Goal: Book appointment/travel/reservation

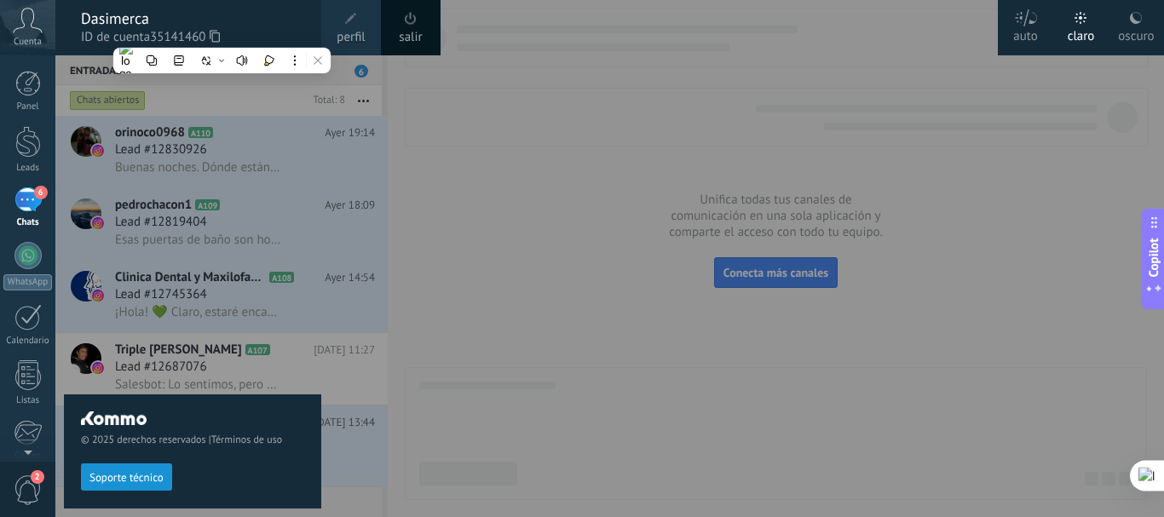
click at [494, 326] on div at bounding box center [637, 258] width 1164 height 517
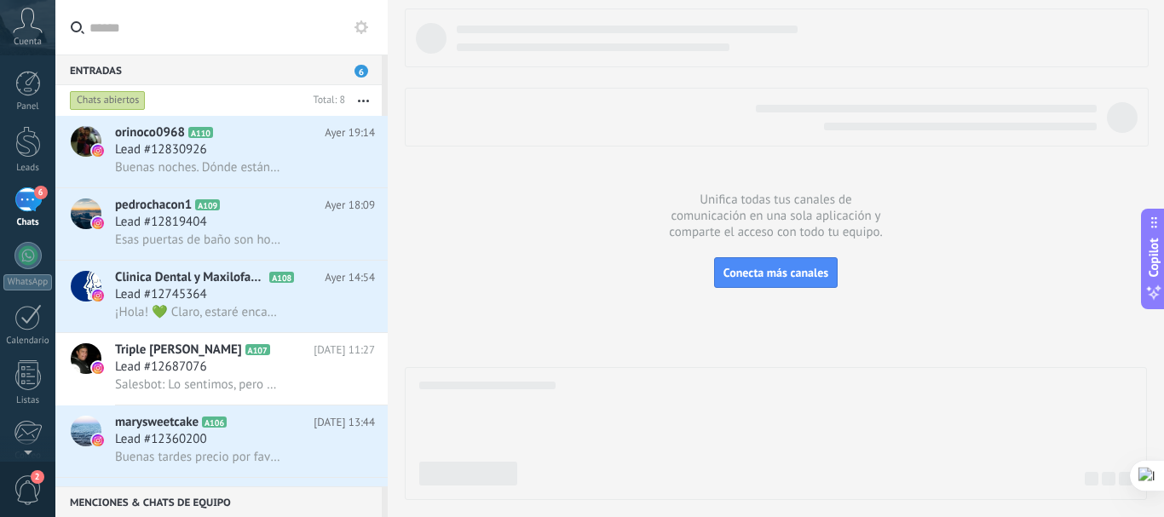
click at [27, 31] on icon at bounding box center [28, 21] width 30 height 26
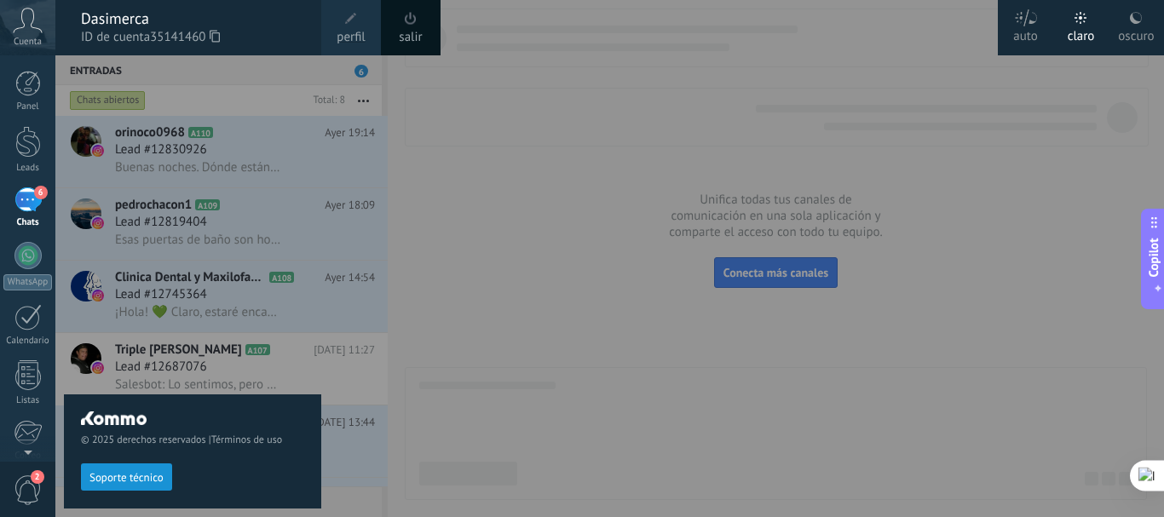
click at [135, 470] on button "Soporte técnico" at bounding box center [126, 477] width 91 height 27
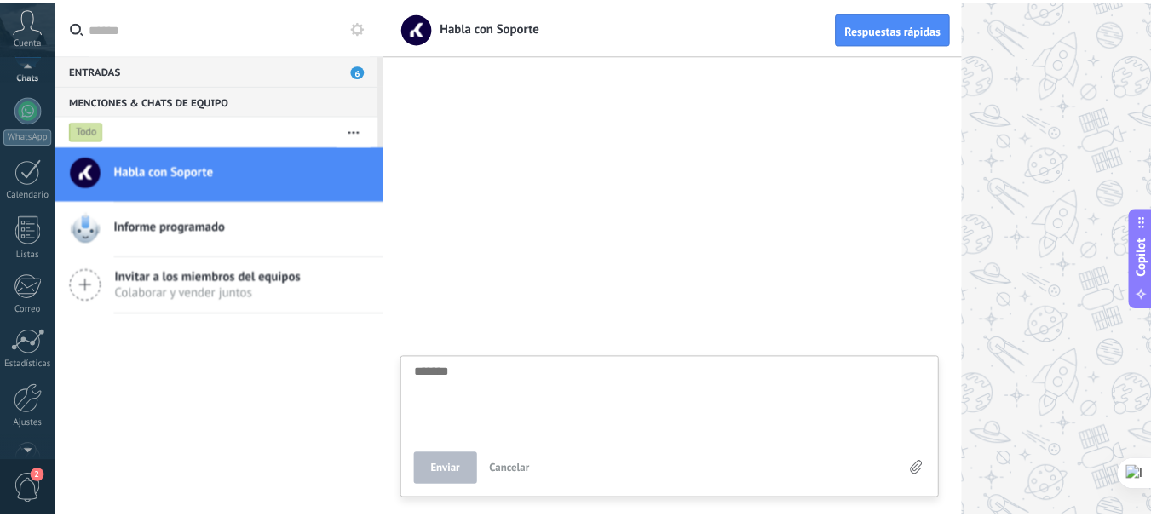
scroll to position [192, 0]
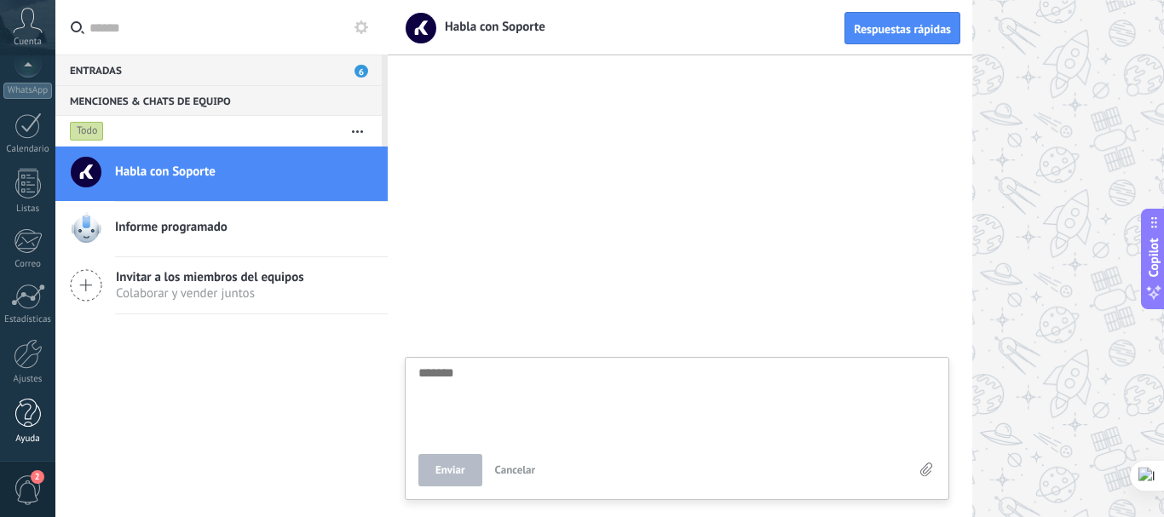
click at [26, 417] on div at bounding box center [28, 414] width 26 height 30
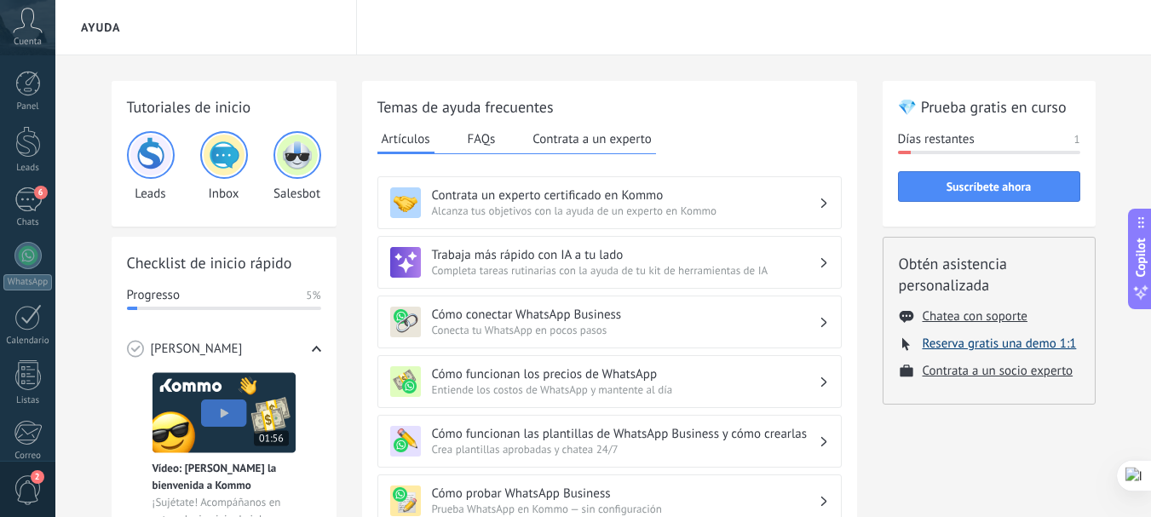
click at [1012, 344] on button "Reserva gratis una demo 1:1" at bounding box center [1000, 344] width 154 height 16
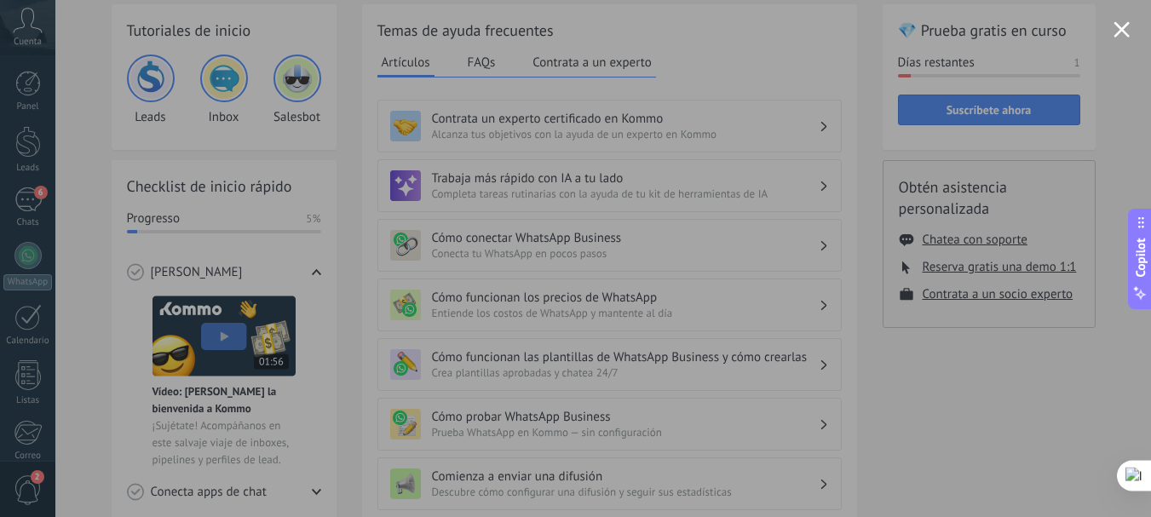
scroll to position [113, 0]
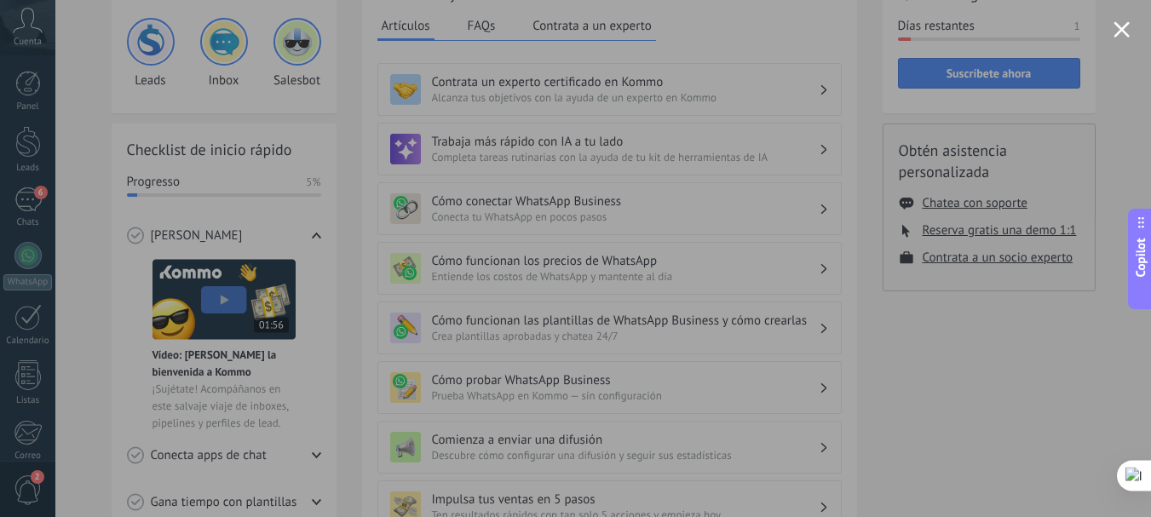
click at [1116, 28] on button "Close modal" at bounding box center [1122, 29] width 16 height 16
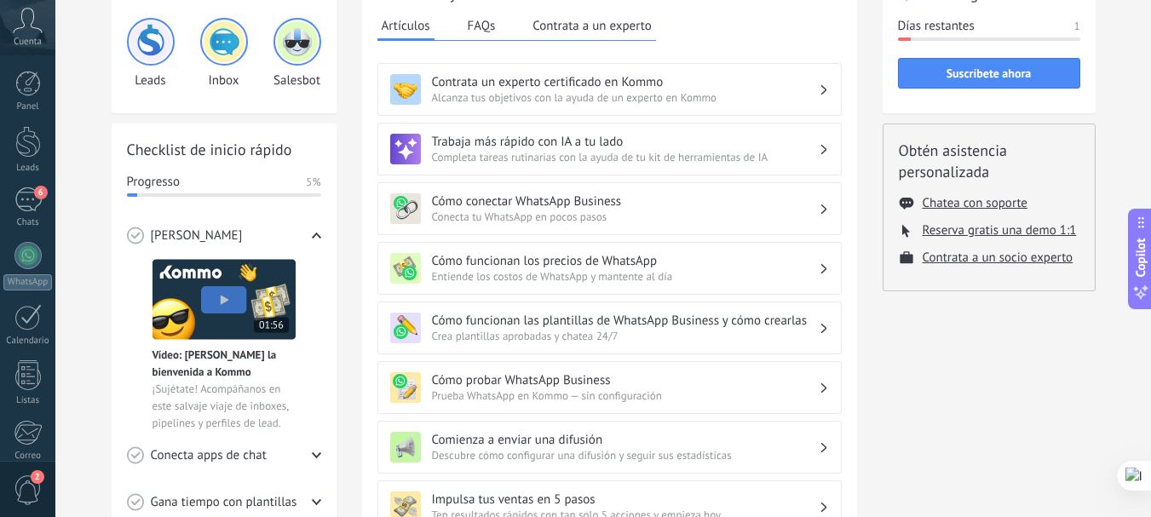
click at [1004, 369] on div "💎 Prueba gratis en curso Días restantes 1 Suscríbete ahora Obtén asistencia per…" at bounding box center [989, 442] width 213 height 948
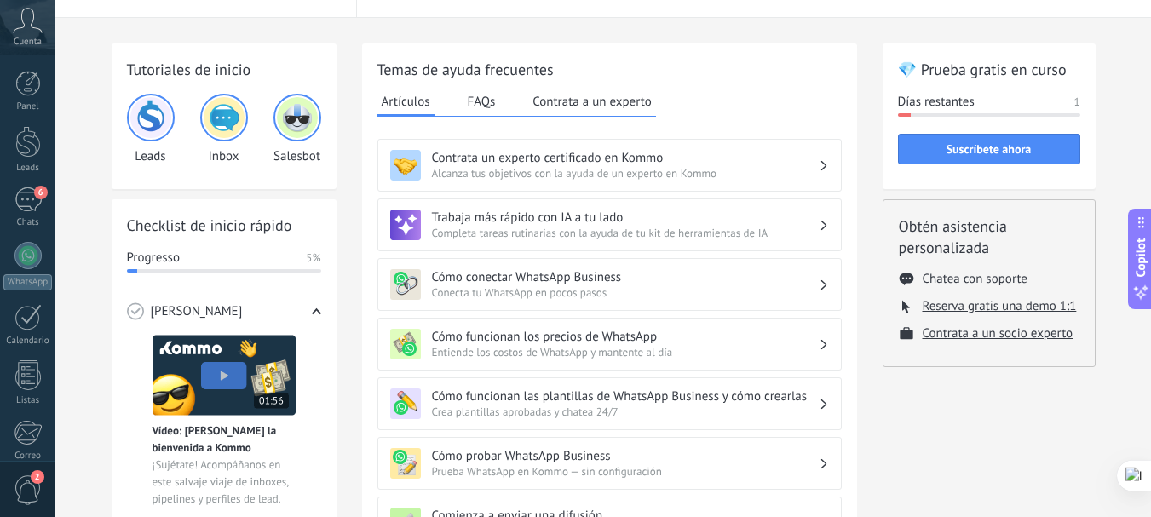
scroll to position [0, 0]
